Goal: Navigation & Orientation: Find specific page/section

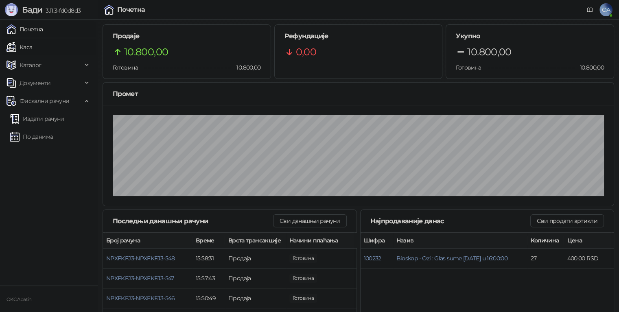
click at [32, 43] on link "Каса" at bounding box center [20, 47] width 26 height 16
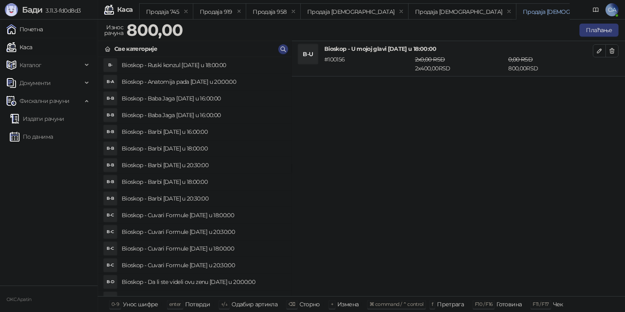
click at [35, 31] on link "Почетна" at bounding box center [25, 29] width 37 height 16
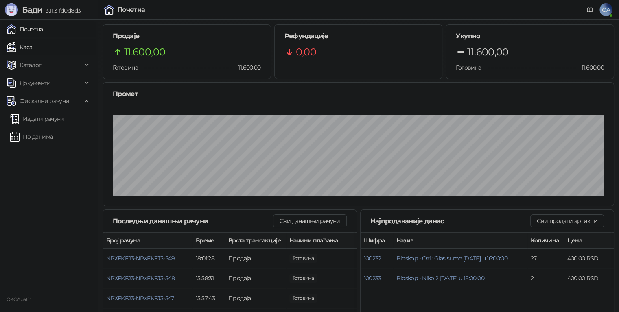
click at [32, 50] on link "Каса" at bounding box center [20, 47] width 26 height 16
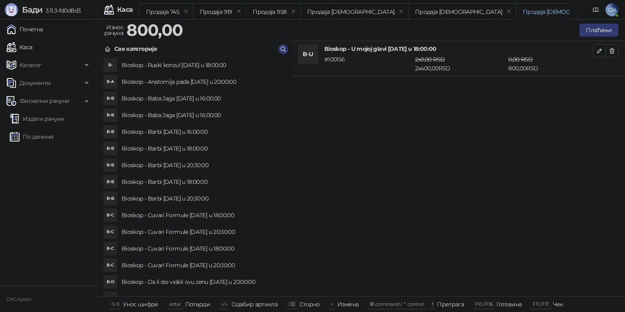
click at [28, 28] on link "Почетна" at bounding box center [25, 29] width 37 height 16
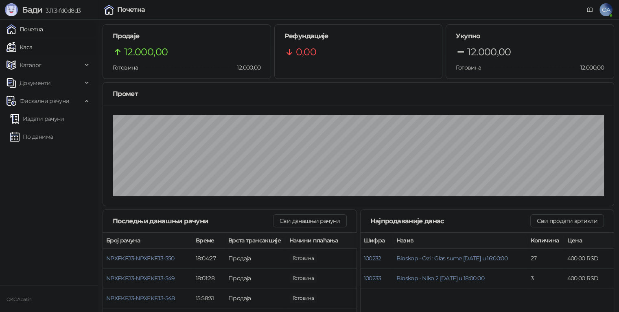
click at [24, 51] on link "Каса" at bounding box center [20, 47] width 26 height 16
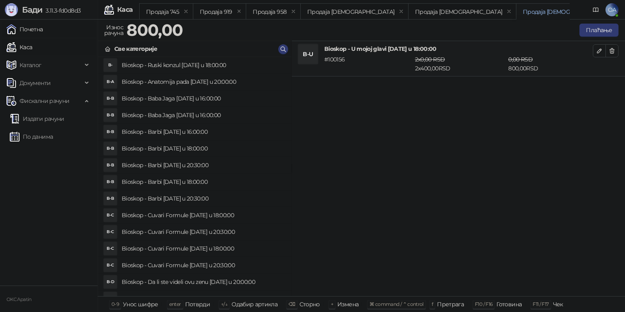
click at [27, 33] on link "Почетна" at bounding box center [25, 29] width 37 height 16
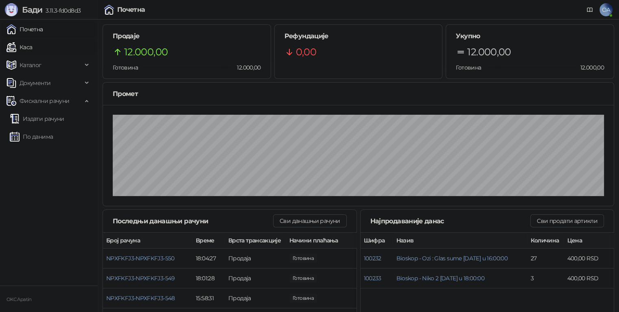
click at [26, 52] on link "Каса" at bounding box center [20, 47] width 26 height 16
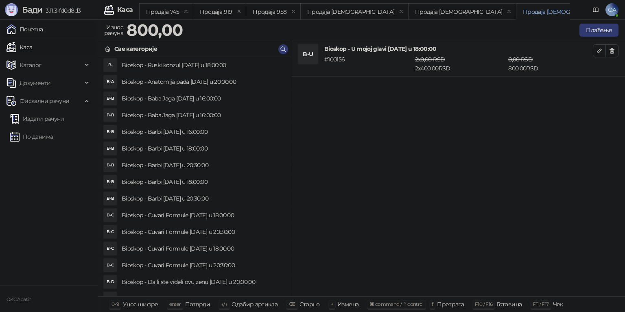
click at [31, 27] on link "Почетна" at bounding box center [25, 29] width 37 height 16
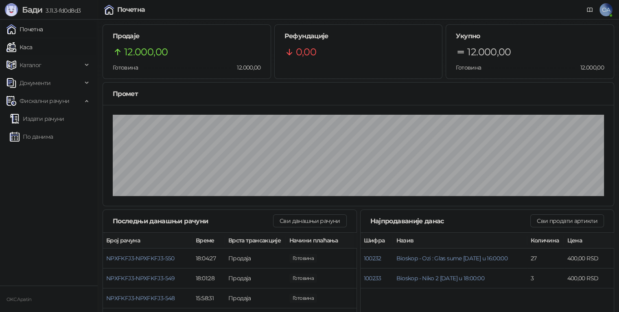
click at [25, 46] on link "Каса" at bounding box center [20, 47] width 26 height 16
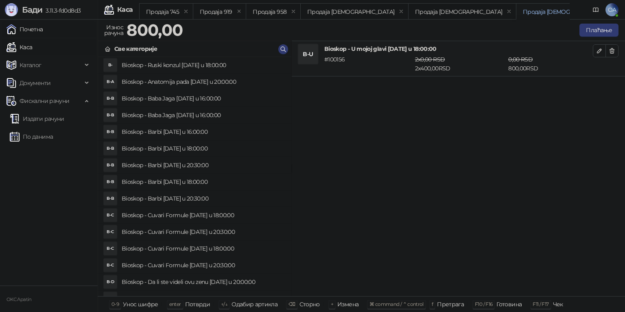
click at [28, 34] on link "Почетна" at bounding box center [25, 29] width 37 height 16
